Goal: Task Accomplishment & Management: Use online tool/utility

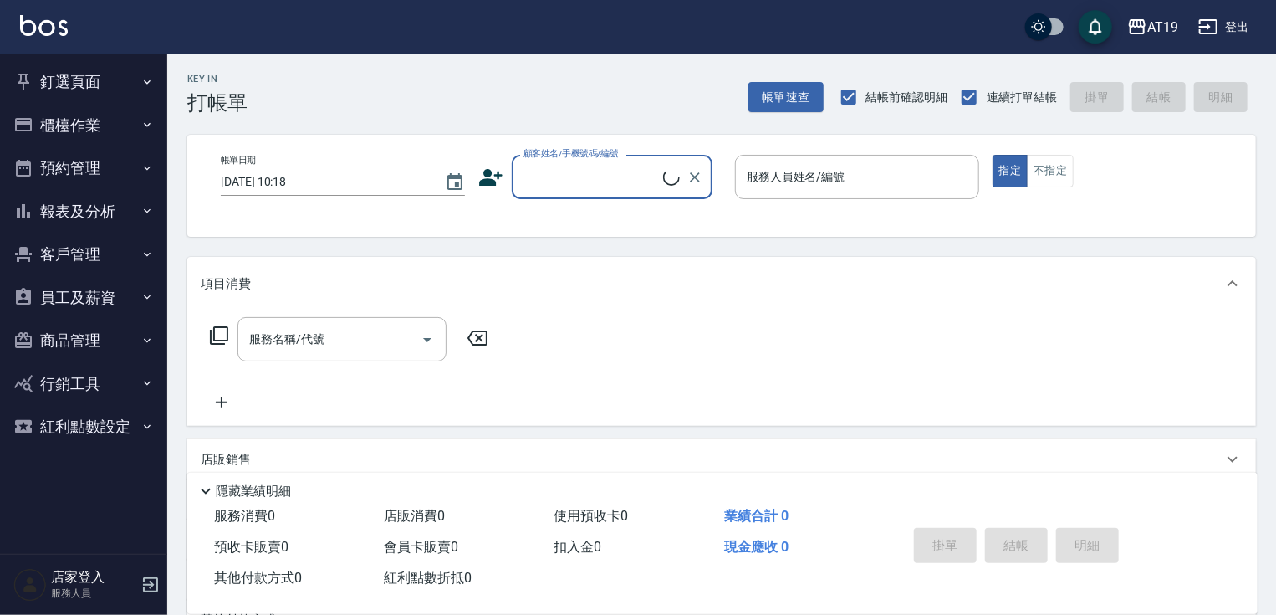
click at [86, 120] on button "櫃檯作業" at bounding box center [84, 125] width 154 height 43
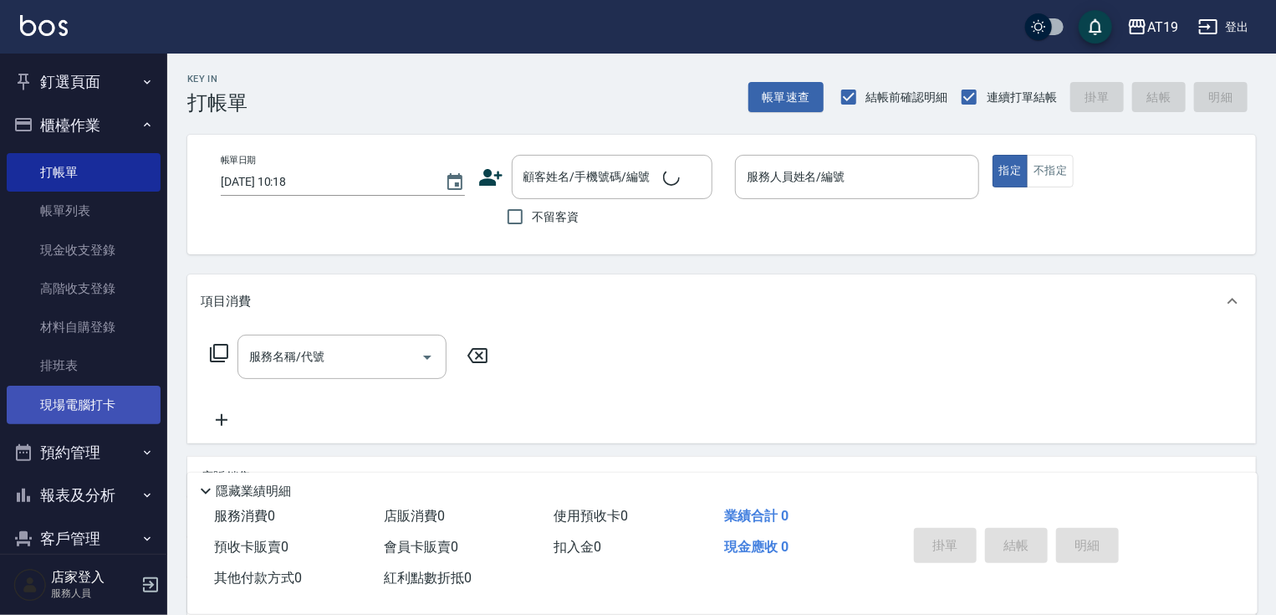
click at [108, 402] on link "現場電腦打卡" at bounding box center [84, 405] width 154 height 38
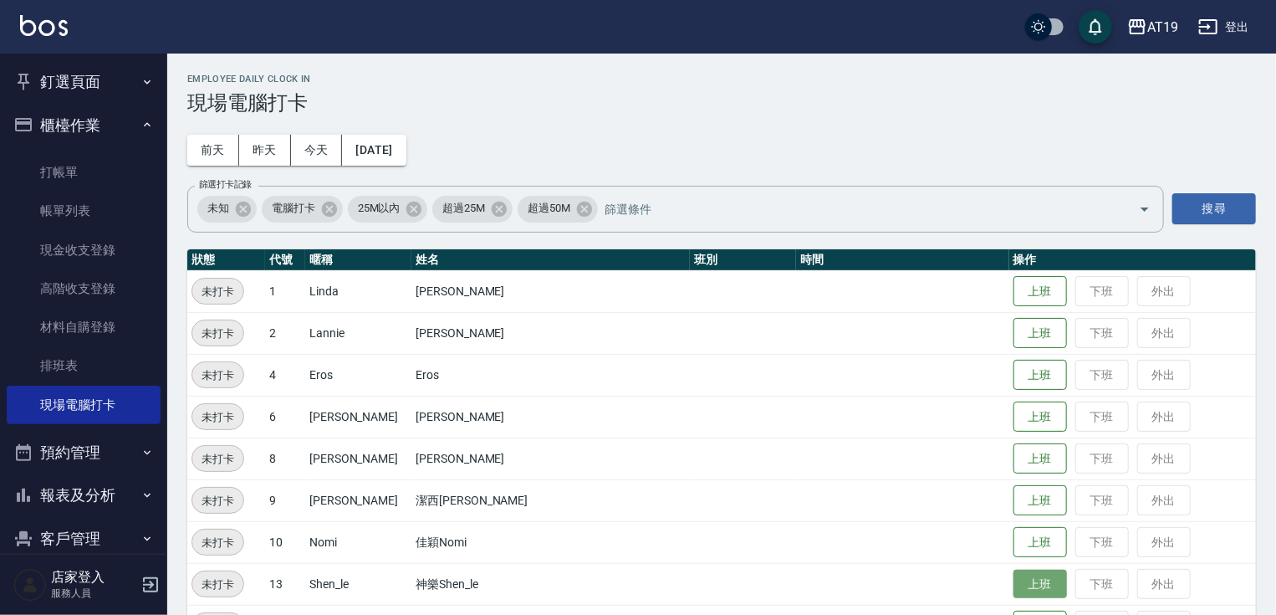
click at [1014, 580] on button "上班" at bounding box center [1041, 584] width 54 height 29
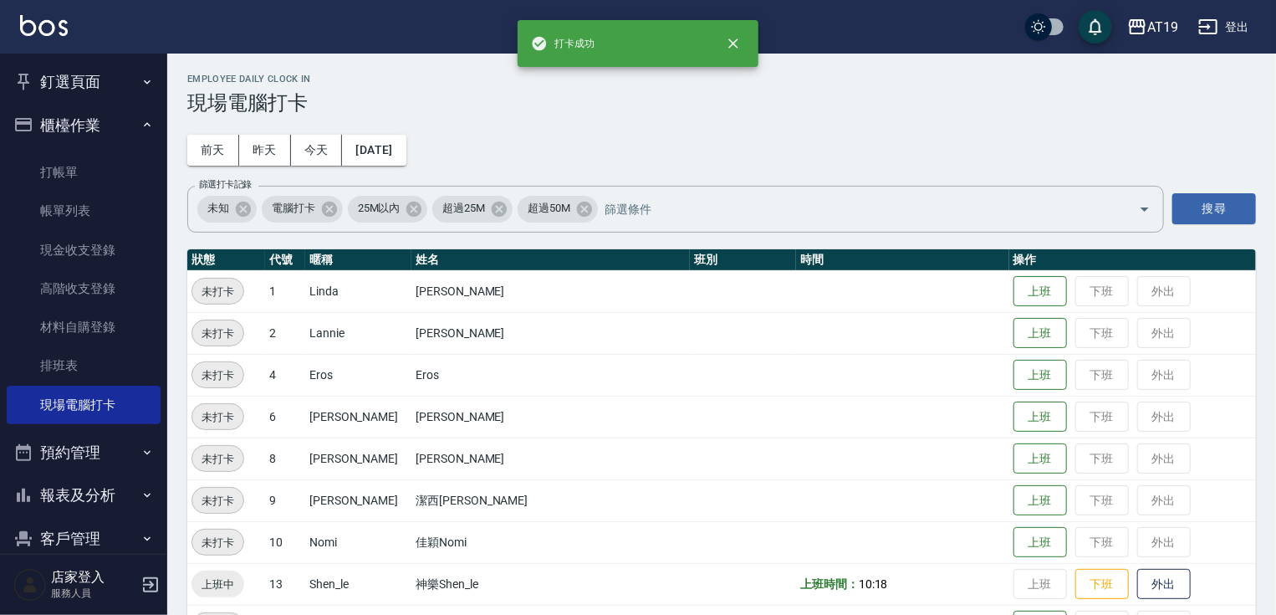
scroll to position [201, 0]
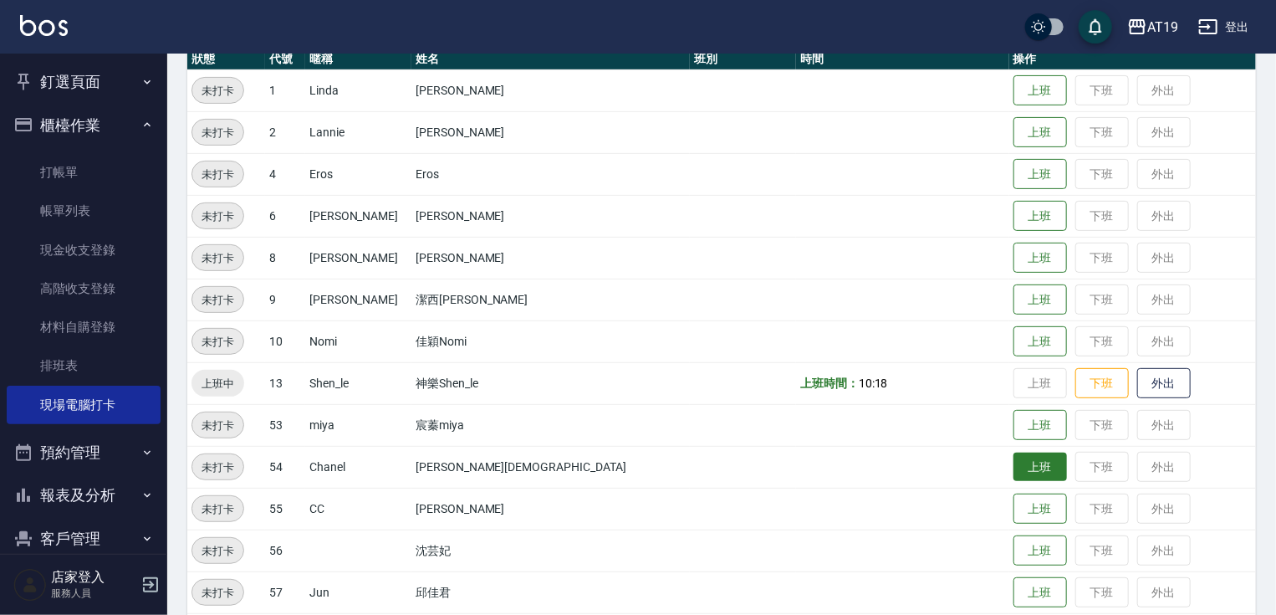
click at [1014, 475] on button "上班" at bounding box center [1041, 466] width 54 height 29
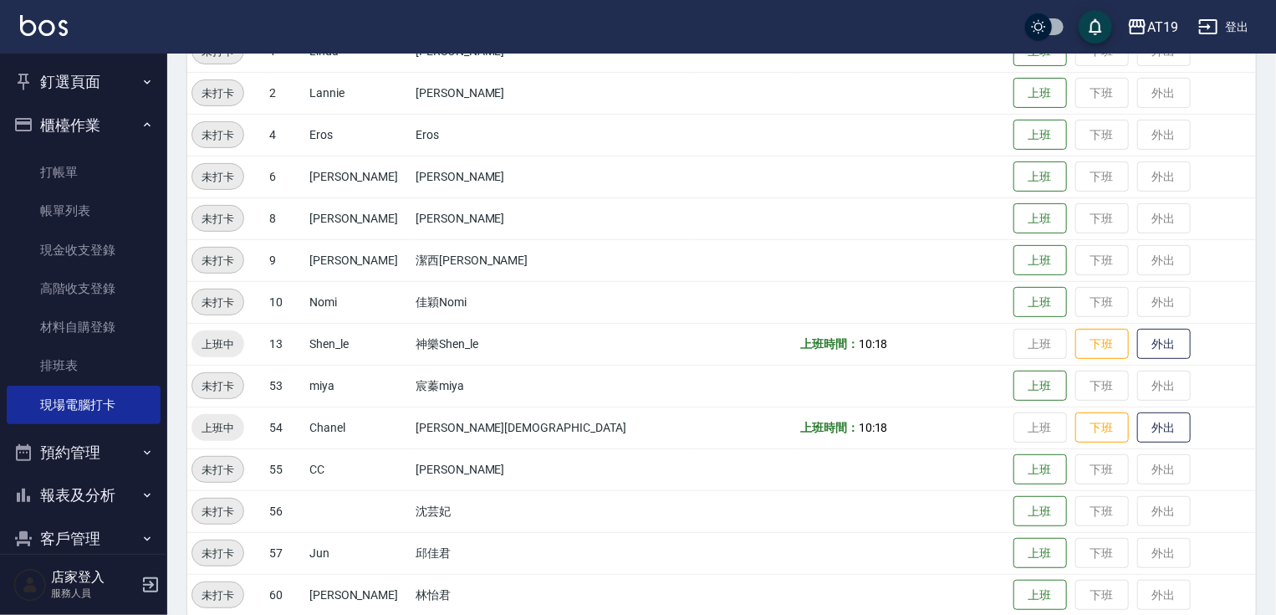
scroll to position [261, 0]
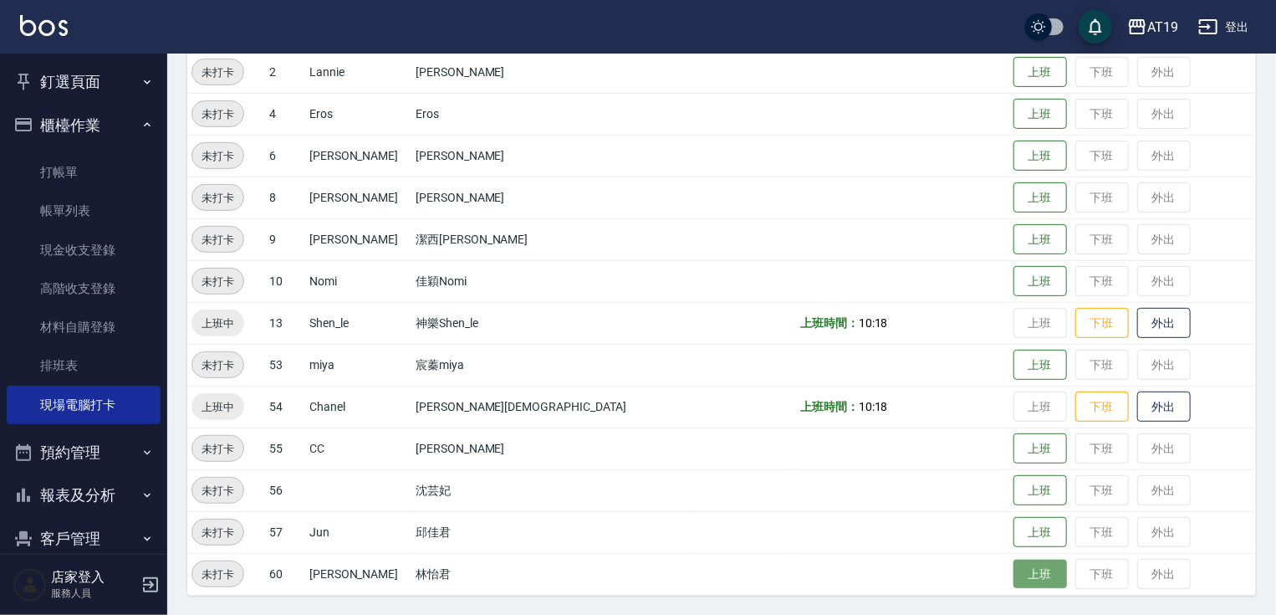
click at [1014, 565] on button "上班" at bounding box center [1041, 574] width 54 height 29
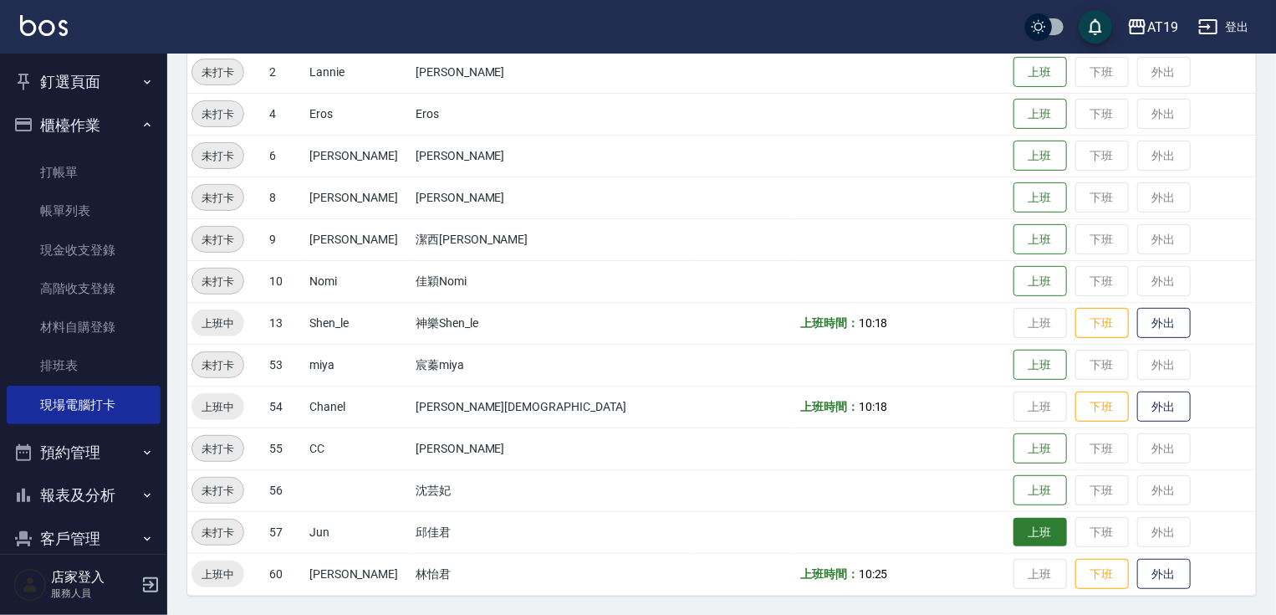
click at [1014, 536] on button "上班" at bounding box center [1041, 532] width 54 height 29
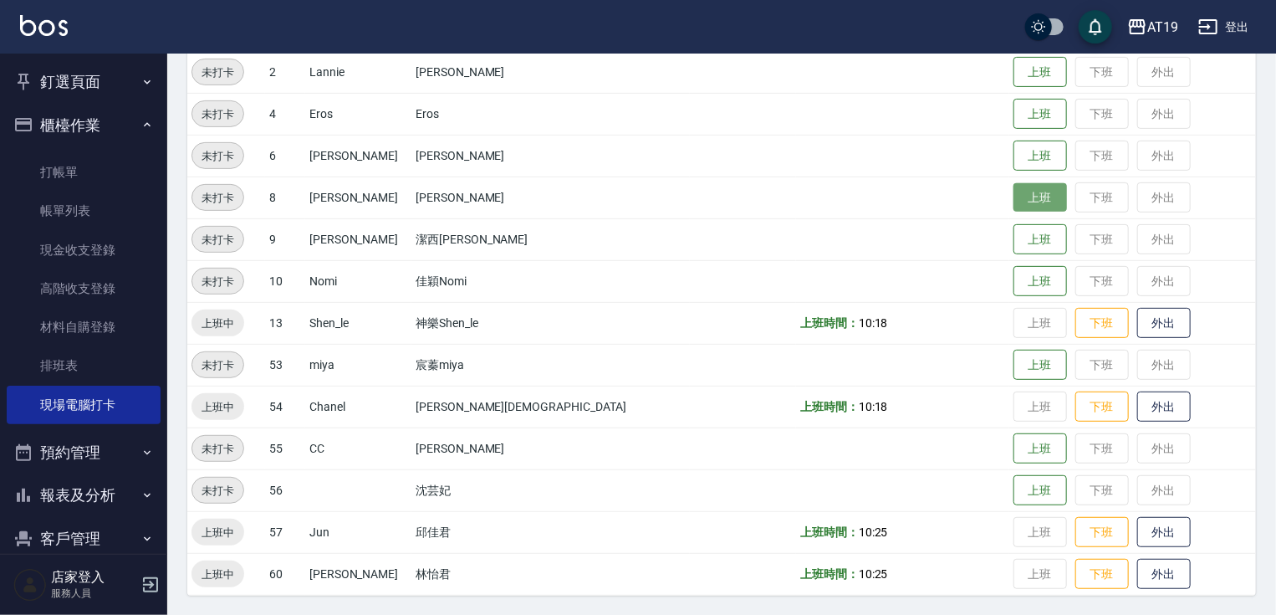
click at [1014, 201] on button "上班" at bounding box center [1041, 197] width 54 height 29
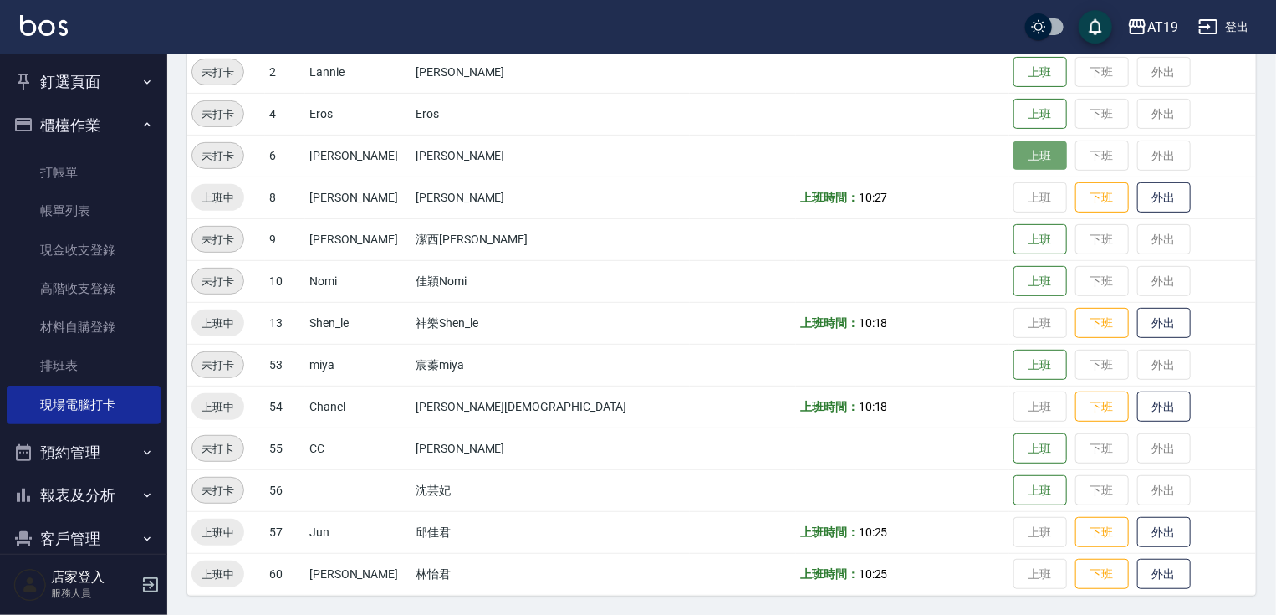
click at [1014, 151] on button "上班" at bounding box center [1041, 155] width 54 height 29
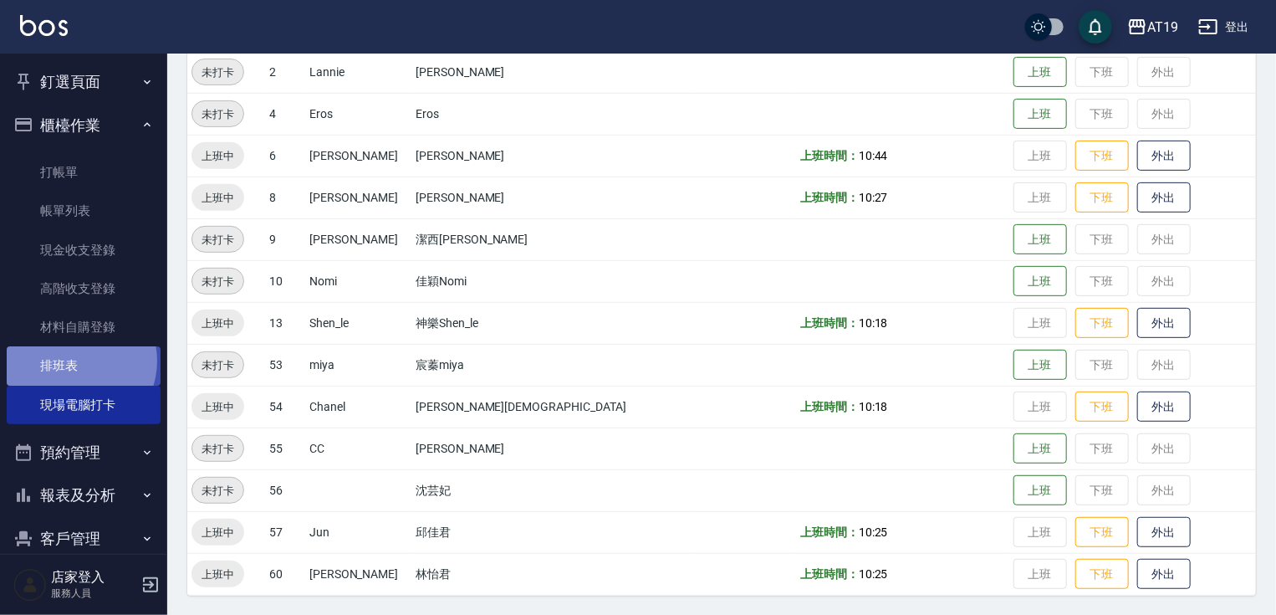
click at [74, 360] on link "排班表" at bounding box center [84, 365] width 154 height 38
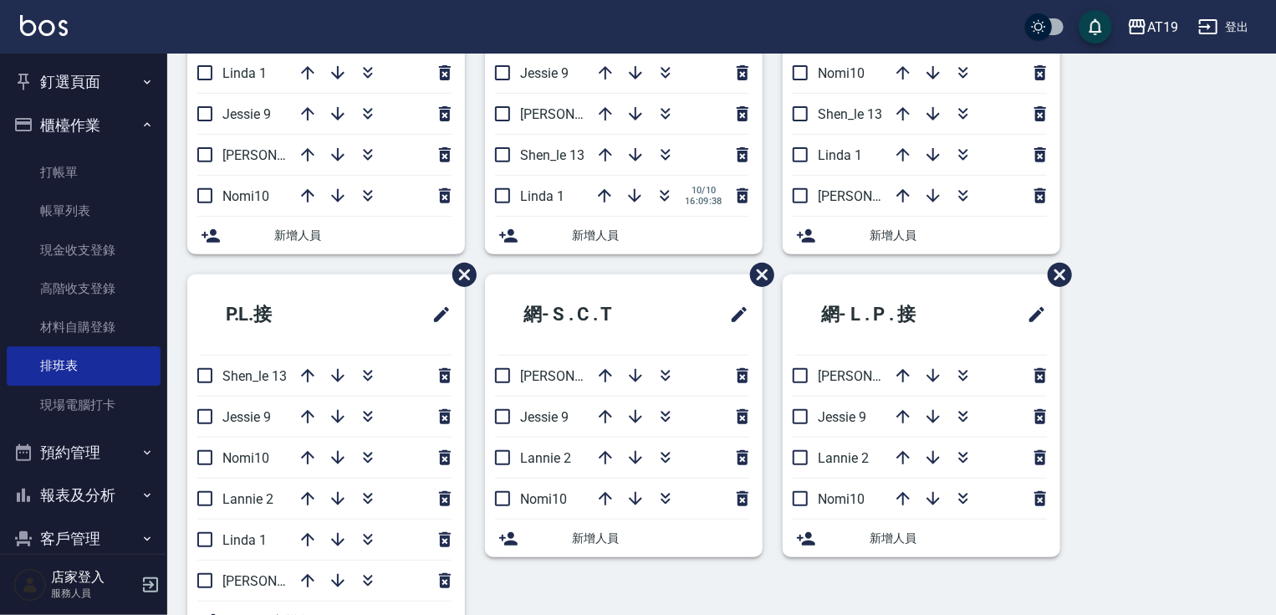
scroll to position [268, 0]
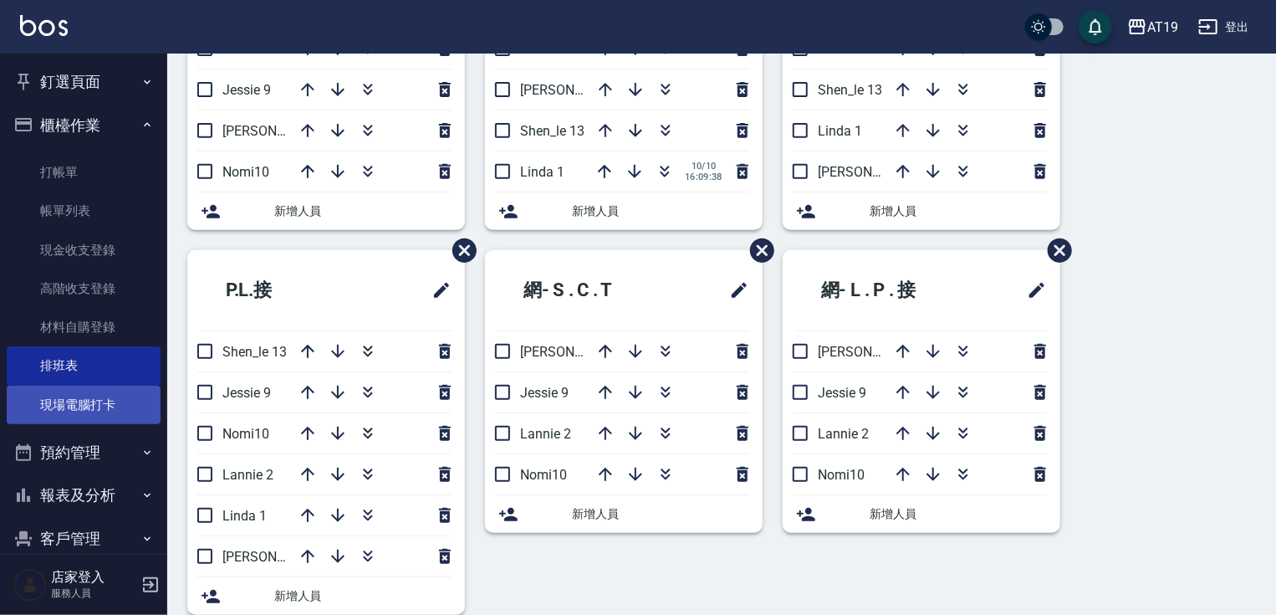
click at [67, 410] on link "現場電腦打卡" at bounding box center [84, 405] width 154 height 38
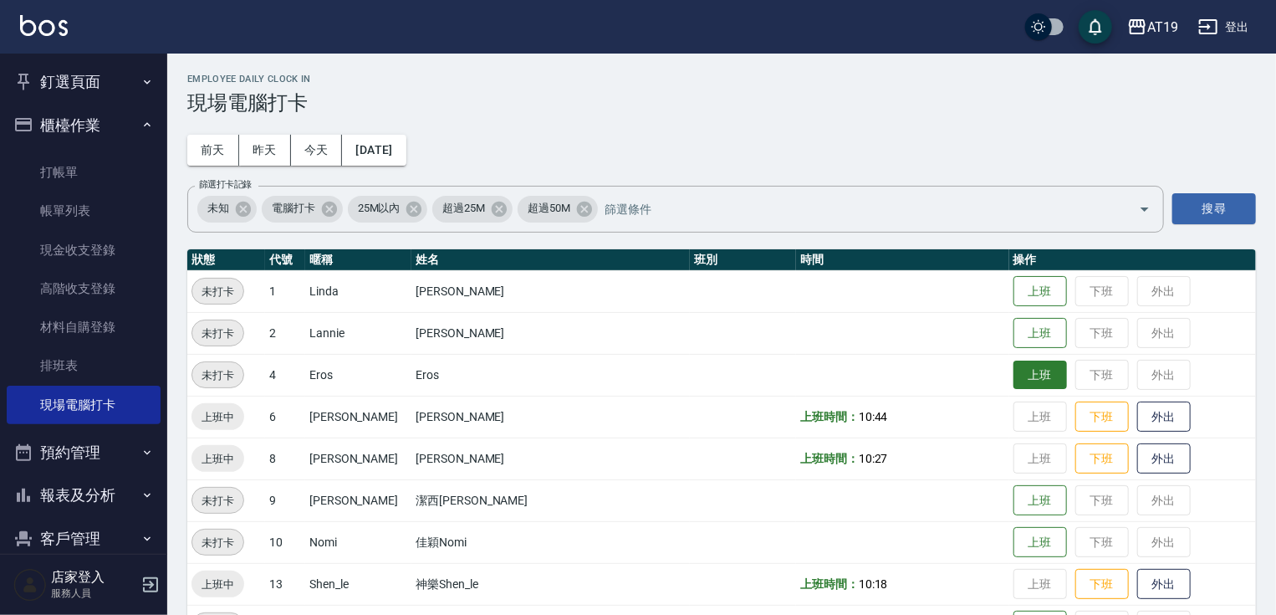
click at [1014, 373] on button "上班" at bounding box center [1041, 374] width 54 height 29
click at [1014, 294] on button "上班" at bounding box center [1041, 291] width 54 height 29
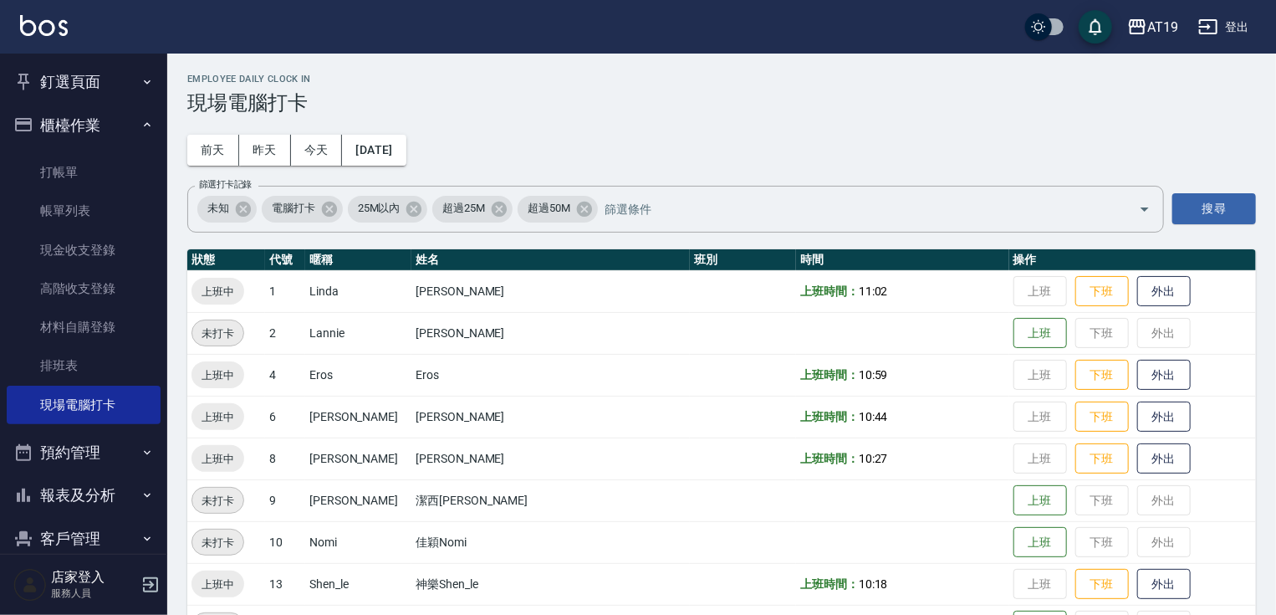
click at [141, 125] on icon "button" at bounding box center [147, 124] width 13 height 13
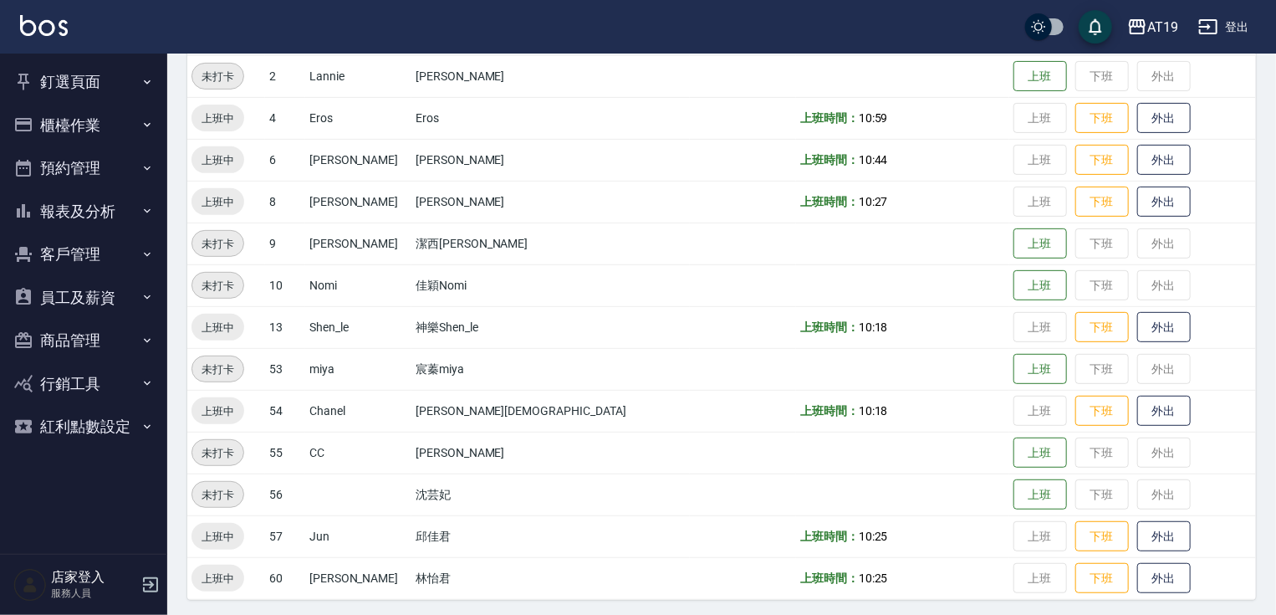
scroll to position [261, 0]
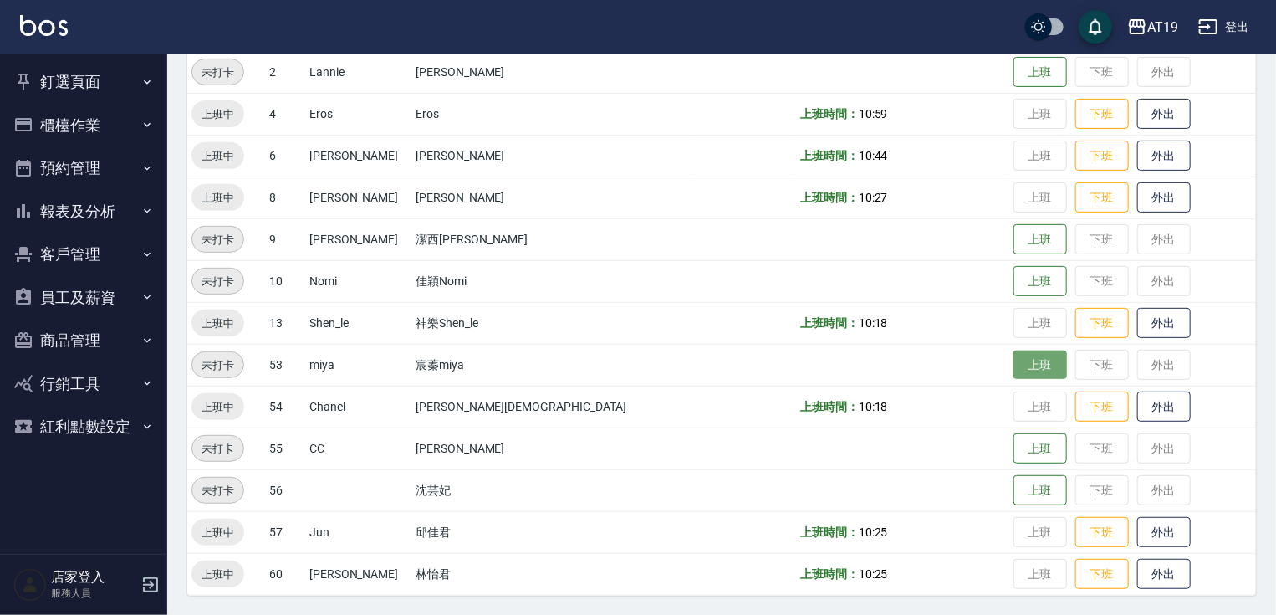
click at [1014, 357] on button "上班" at bounding box center [1041, 364] width 54 height 29
